Goal: Find specific page/section: Find specific page/section

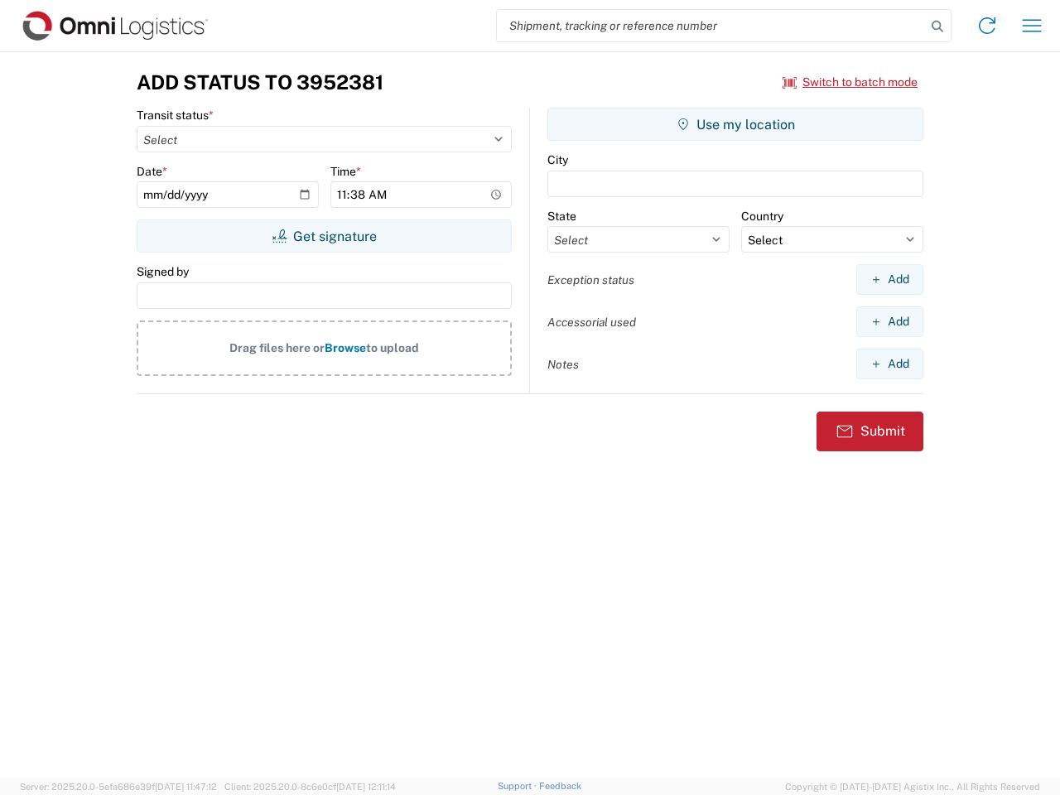
click at [712, 26] on input "search" at bounding box center [711, 25] width 429 height 31
click at [938, 27] on icon at bounding box center [937, 26] width 23 height 23
click at [987, 26] on icon at bounding box center [987, 25] width 27 height 27
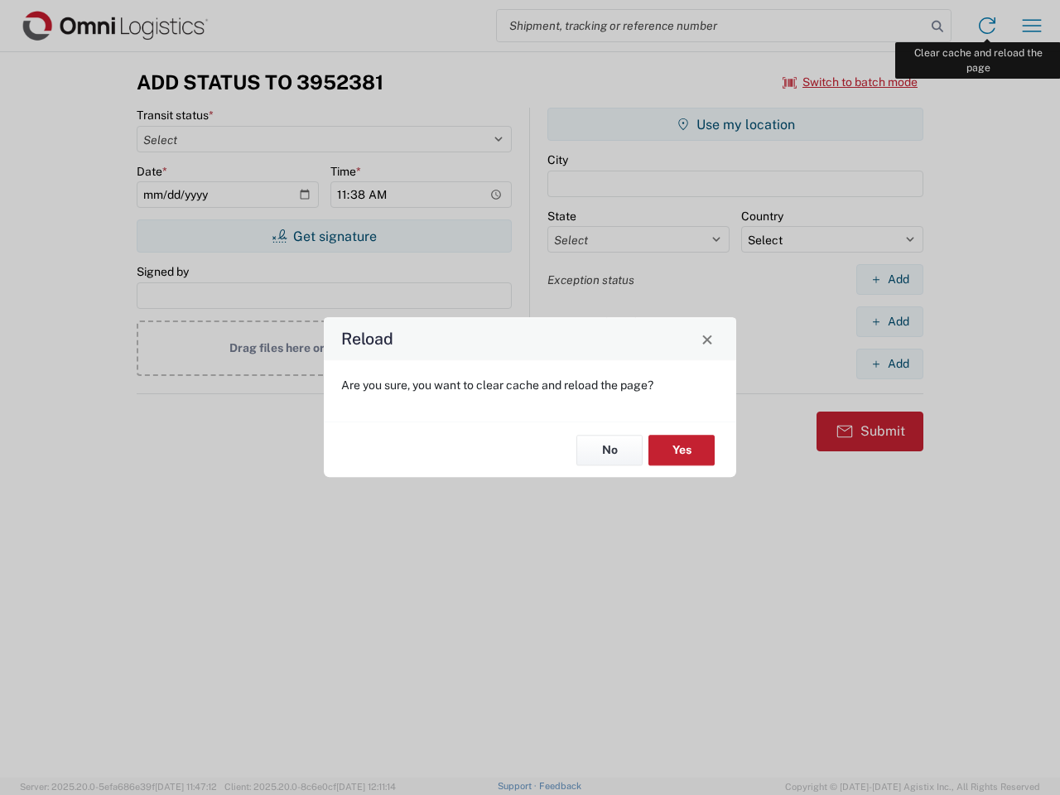
click at [1032, 26] on div "Reload Are you sure, you want to clear cache and reload the page? No Yes" at bounding box center [530, 397] width 1060 height 795
click at [851, 82] on div "Reload Are you sure, you want to clear cache and reload the page? No Yes" at bounding box center [530, 397] width 1060 height 795
click at [324, 236] on div "Reload Are you sure, you want to clear cache and reload the page? No Yes" at bounding box center [530, 397] width 1060 height 795
click at [736, 124] on div "Reload Are you sure, you want to clear cache and reload the page? No Yes" at bounding box center [530, 397] width 1060 height 795
click at [890, 279] on div "Reload Are you sure, you want to clear cache and reload the page? No Yes" at bounding box center [530, 397] width 1060 height 795
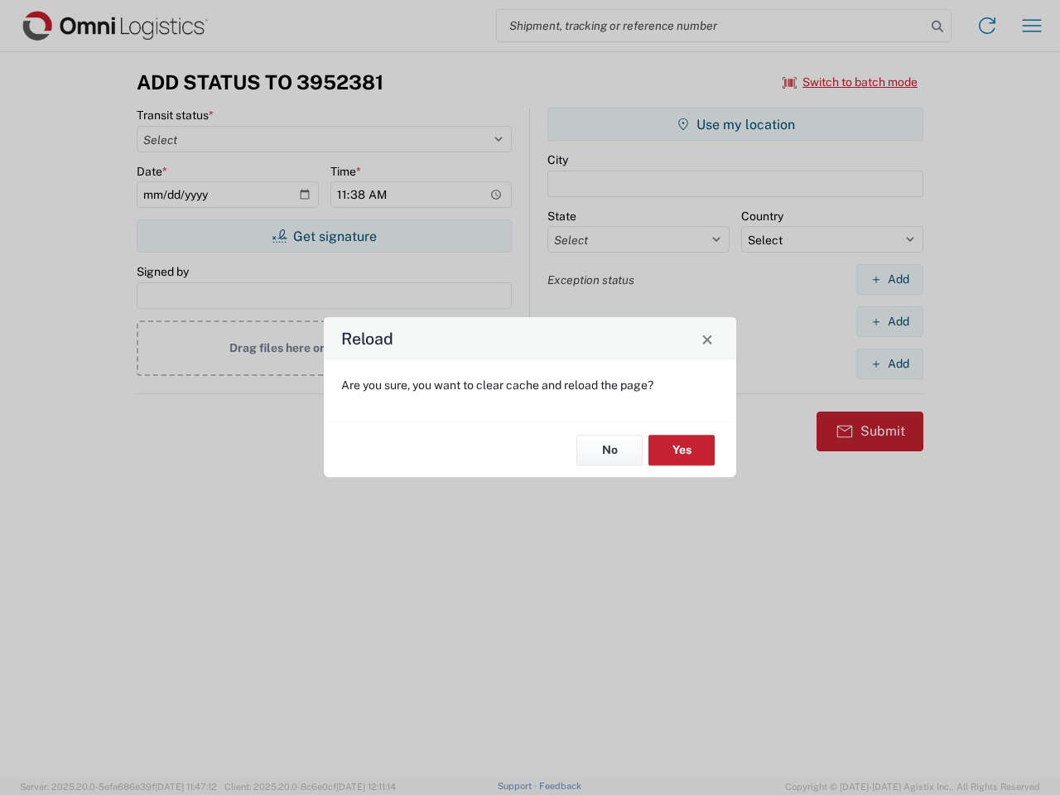
click at [890, 321] on div "Reload Are you sure, you want to clear cache and reload the page? No Yes" at bounding box center [530, 397] width 1060 height 795
click at [890, 364] on div "Reload Are you sure, you want to clear cache and reload the page? No Yes" at bounding box center [530, 397] width 1060 height 795
